Goal: Feedback & Contribution: Submit feedback/report problem

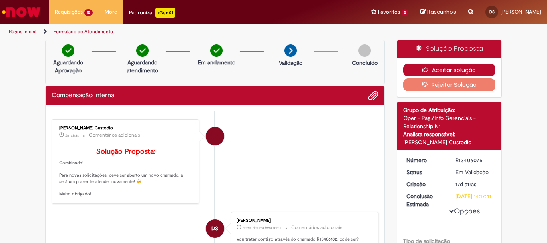
click at [430, 67] on button "Aceitar solução" at bounding box center [449, 70] width 93 height 13
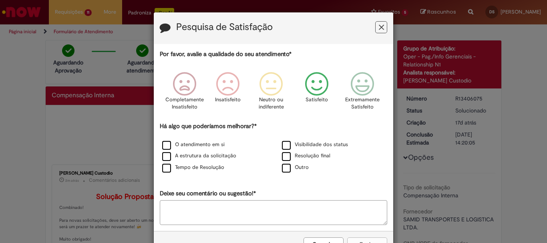
click at [309, 80] on icon "Feedback" at bounding box center [317, 84] width 30 height 24
click at [168, 143] on label "O atendimento em si" at bounding box center [193, 145] width 62 height 8
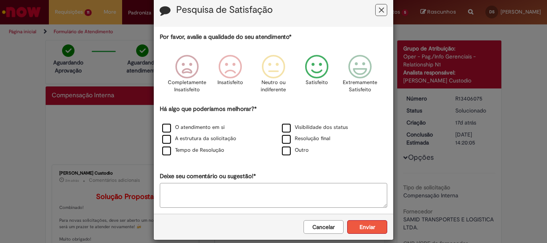
scroll to position [26, 0]
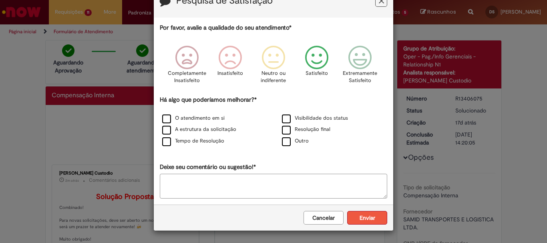
click at [359, 219] on button "Enviar" at bounding box center [367, 218] width 40 height 14
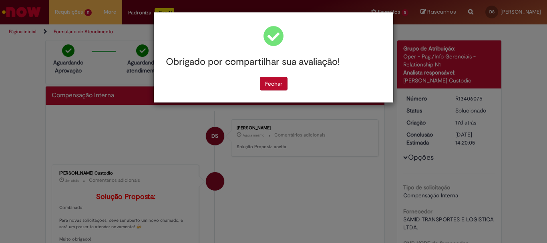
scroll to position [0, 0]
click at [266, 84] on button "Fechar" at bounding box center [274, 84] width 28 height 14
